Goal: Transaction & Acquisition: Purchase product/service

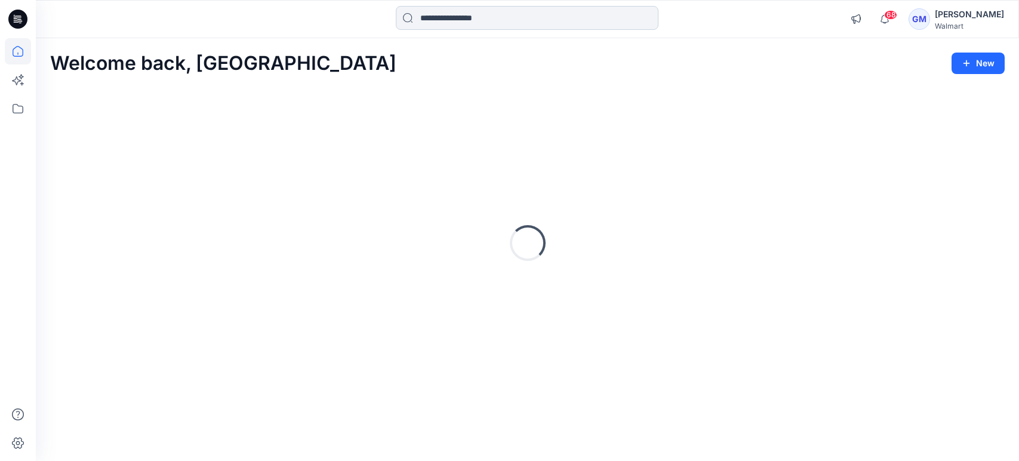
click at [425, 16] on input at bounding box center [527, 18] width 263 height 24
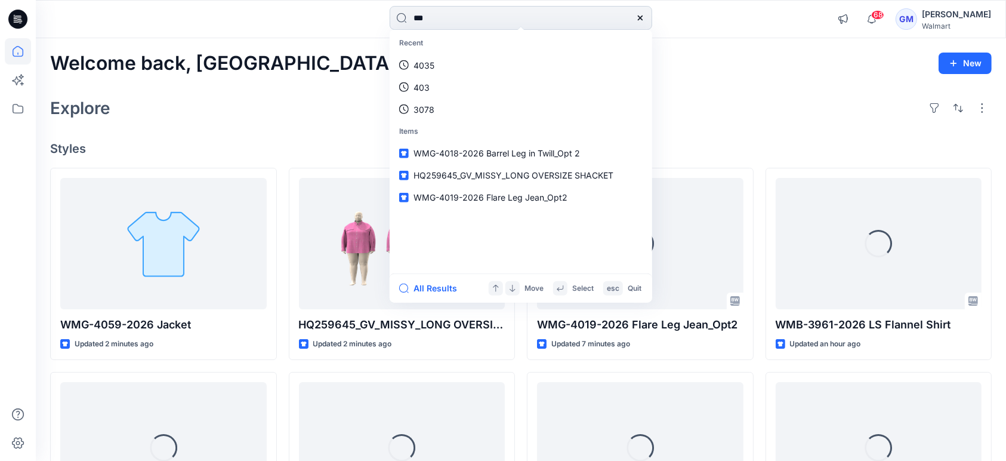
type input "****"
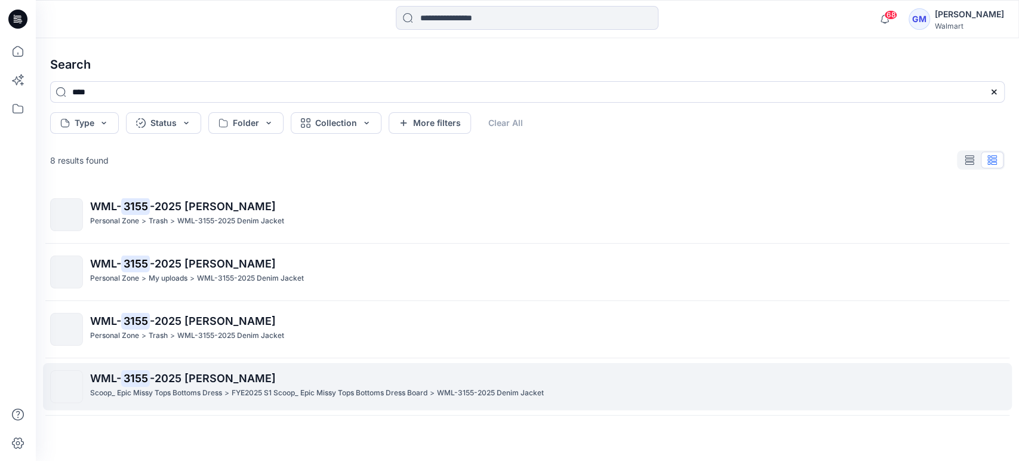
click at [165, 382] on span "-2025 [PERSON_NAME]" at bounding box center [213, 378] width 126 height 13
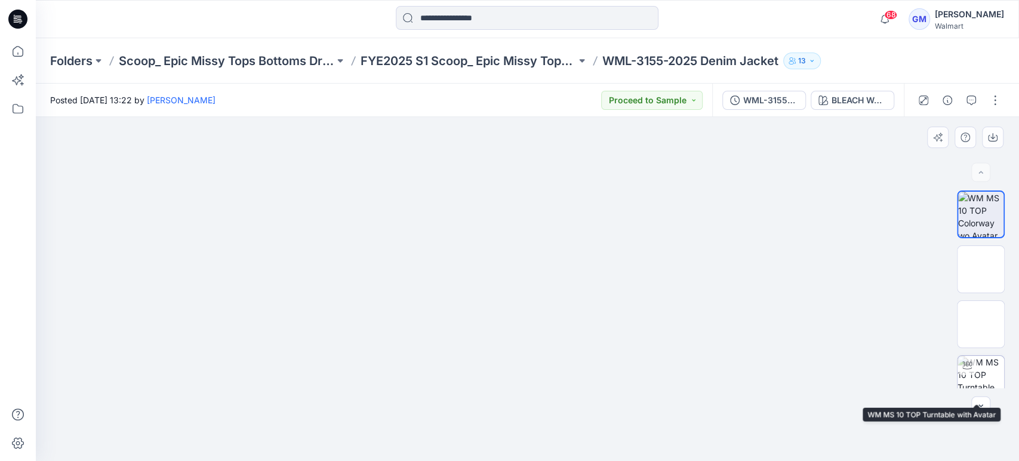
click at [979, 370] on img at bounding box center [980, 379] width 47 height 47
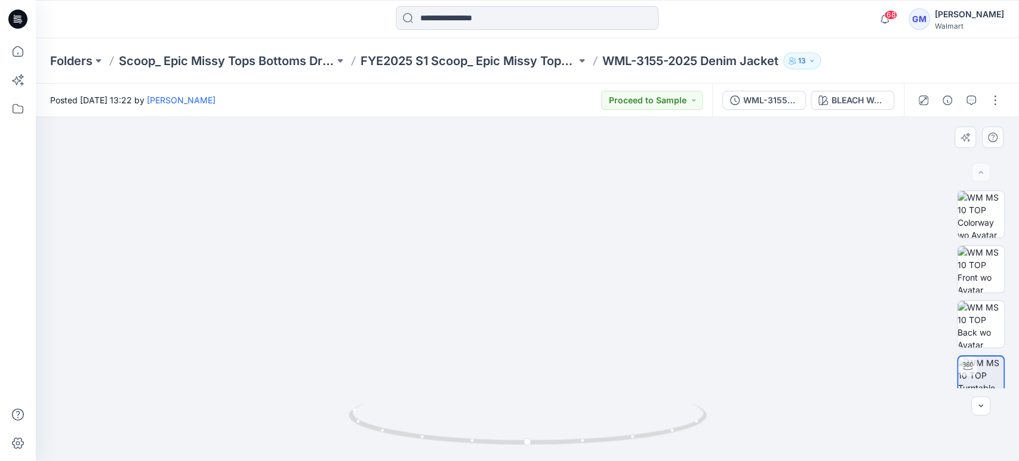
drag, startPoint x: 716, startPoint y: 286, endPoint x: 718, endPoint y: 331, distance: 45.4
click at [718, 331] on img at bounding box center [527, 285] width 452 height 353
